Goal: Task Accomplishment & Management: Use online tool/utility

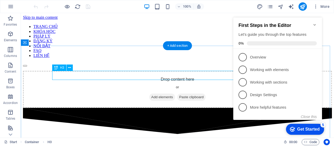
scroll to position [125, 0]
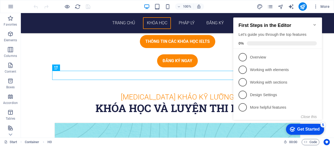
click at [315, 23] on icon "Minimize checklist" at bounding box center [314, 25] width 4 height 4
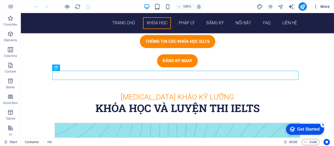
click at [315, 2] on button "More" at bounding box center [321, 6] width 21 height 8
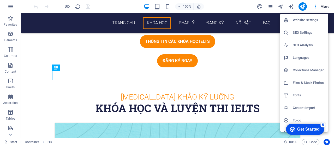
scroll to position [20, 0]
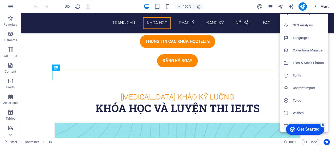
click at [308, 130] on div "Get Started" at bounding box center [308, 129] width 22 height 5
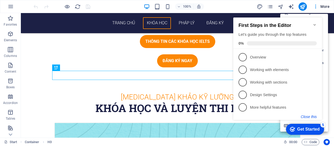
click at [306, 118] on button "Close this" at bounding box center [309, 116] width 16 height 4
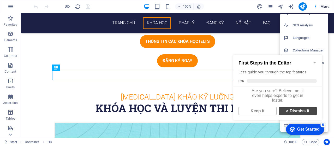
click at [293, 114] on link "× Dismiss it" at bounding box center [297, 111] width 38 height 8
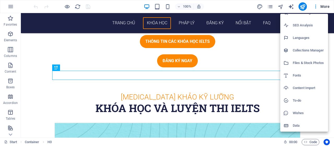
click at [297, 127] on h6 "Data" at bounding box center [308, 125] width 32 height 6
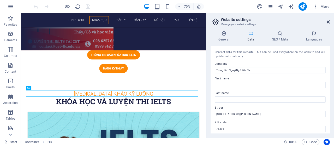
click at [328, 20] on icon at bounding box center [327, 22] width 3 height 4
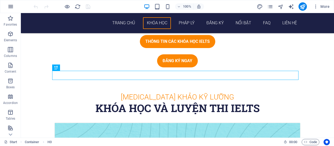
click at [11, 7] on icon "button" at bounding box center [11, 6] width 6 height 6
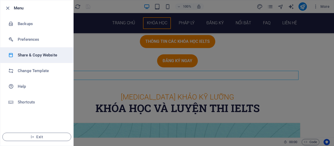
click at [49, 57] on h6 "Share & Copy Website" at bounding box center [42, 55] width 48 height 6
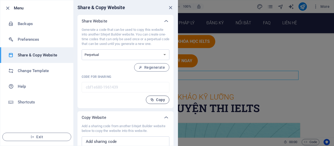
click at [165, 99] on button "Copy" at bounding box center [157, 99] width 23 height 8
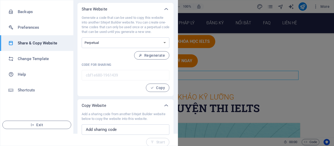
scroll to position [16, 0]
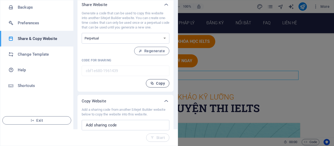
click at [158, 82] on span "Copy" at bounding box center [157, 83] width 15 height 4
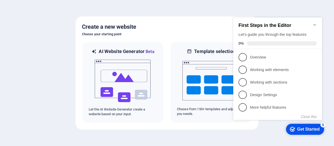
click at [0, 58] on div at bounding box center [167, 73] width 334 height 146
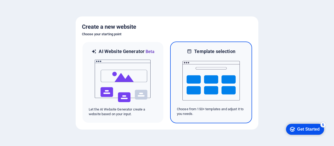
click at [211, 86] on img at bounding box center [210, 80] width 57 height 52
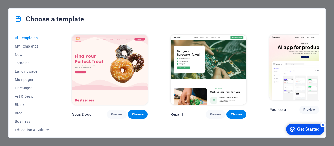
click at [299, 129] on div "Get Started" at bounding box center [308, 129] width 22 height 5
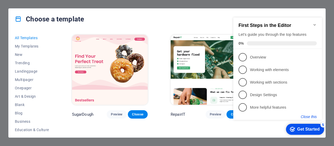
click at [304, 117] on button "Close this" at bounding box center [309, 116] width 16 height 4
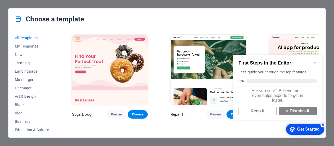
click at [18, 37] on span "All Templates" at bounding box center [32, 38] width 34 height 4
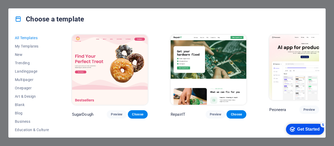
click at [95, 57] on img at bounding box center [110, 70] width 76 height 70
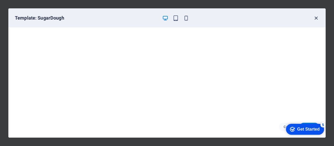
click at [315, 16] on icon "button" at bounding box center [316, 18] width 6 height 6
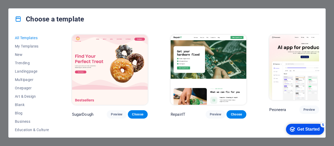
click at [315, 16] on div "Choose a template" at bounding box center [167, 19] width 316 height 21
click at [0, 14] on div "Choose a template All Templates My Templates New Trending Landingpage Multipage…" at bounding box center [167, 73] width 334 height 146
click at [132, 112] on span "Choose" at bounding box center [137, 114] width 11 height 4
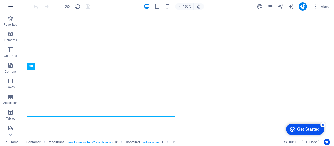
click at [13, 6] on icon "button" at bounding box center [11, 6] width 6 height 6
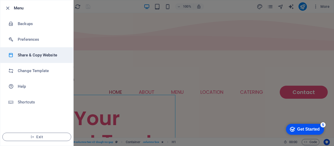
click at [45, 54] on h6 "Share & Copy Website" at bounding box center [42, 55] width 48 height 6
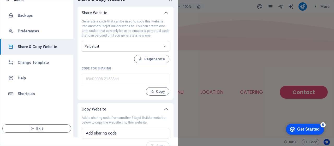
scroll to position [16, 0]
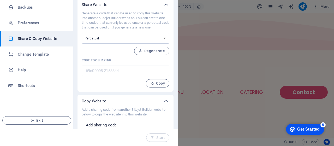
click at [128, 124] on input "text" at bounding box center [126, 125] width 88 height 10
click at [149, 126] on input "text" at bounding box center [126, 125] width 88 height 10
paste input "cbf1e680-1961439"
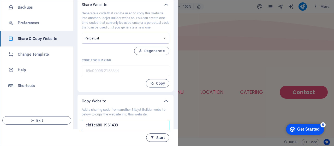
type input "cbf1e680-1961439"
click at [159, 137] on span "Start" at bounding box center [157, 137] width 14 height 4
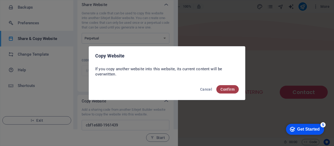
click at [228, 87] on span "Confirm" at bounding box center [227, 89] width 14 height 4
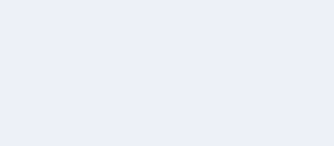
click at [224, 90] on div at bounding box center [167, 73] width 334 height 146
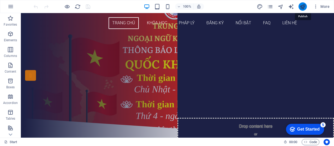
click at [302, 7] on icon "publish" at bounding box center [302, 7] width 6 height 6
